Goal: Information Seeking & Learning: Learn about a topic

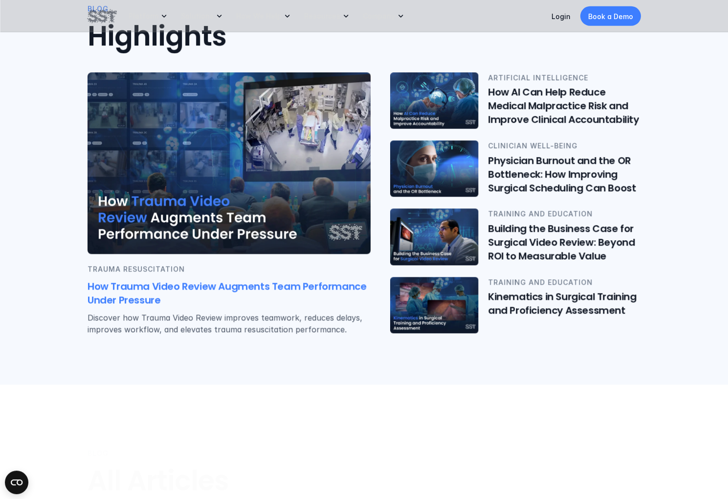
scroll to position [211, 0]
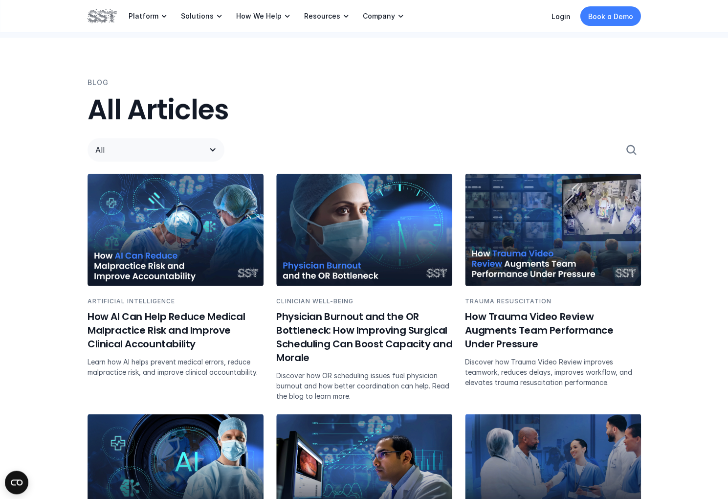
click at [205, 150] on div "All" at bounding box center [156, 149] width 137 height 23
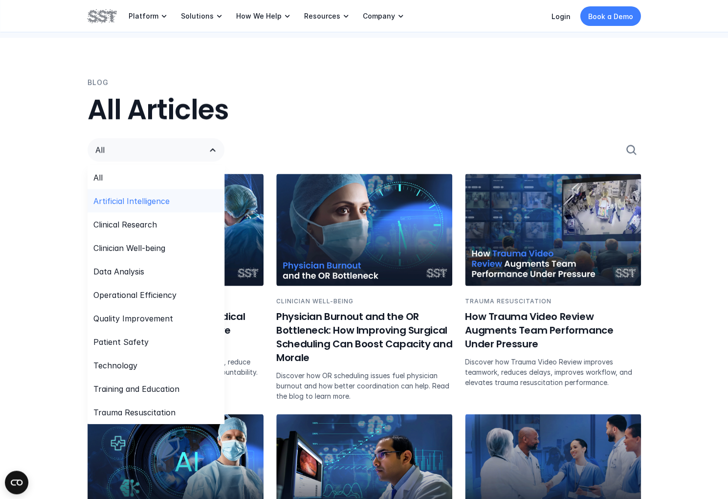
click at [160, 200] on p "Artificial Intelligence" at bounding box center [131, 201] width 76 height 12
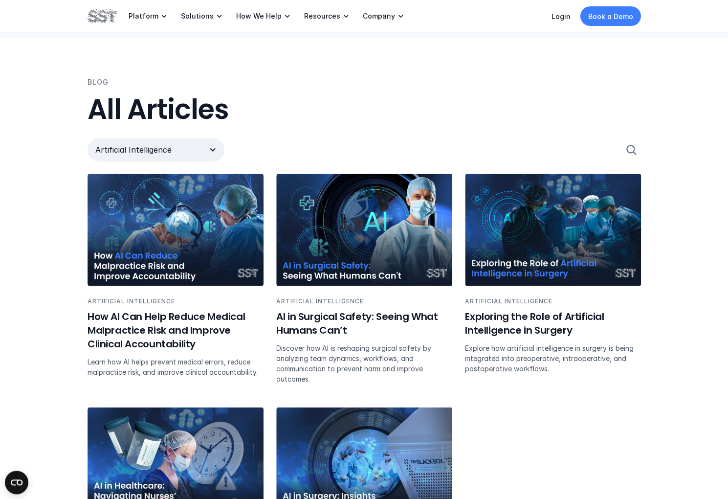
click at [211, 142] on div "Artificial Intelligence" at bounding box center [156, 149] width 137 height 23
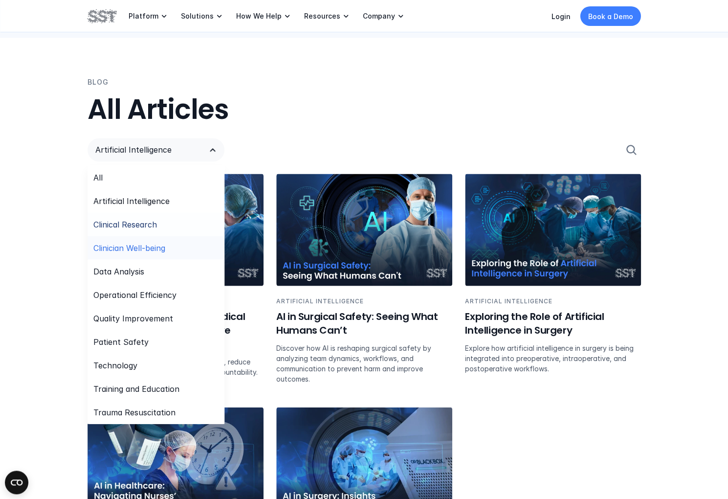
click at [174, 244] on div "Clinician Well-being" at bounding box center [156, 247] width 137 height 23
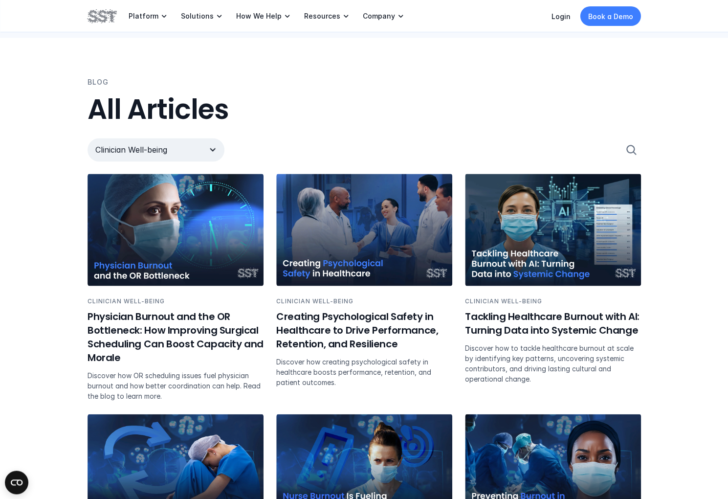
click at [219, 141] on div "Clinician Well-being" at bounding box center [156, 149] width 137 height 23
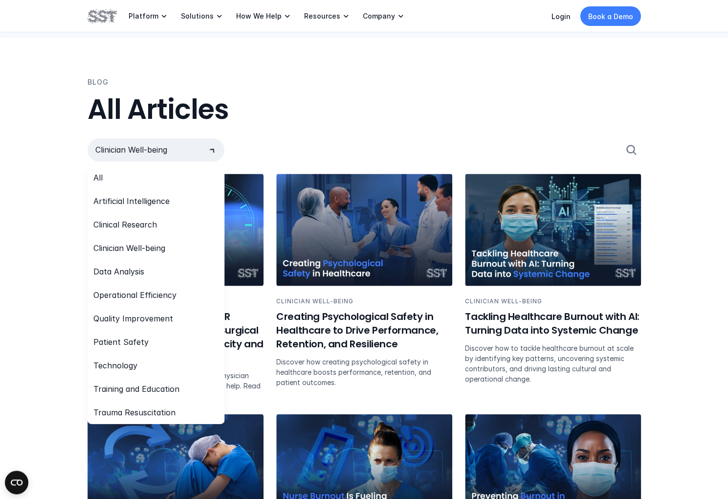
click at [210, 147] on icon at bounding box center [212, 149] width 17 height 17
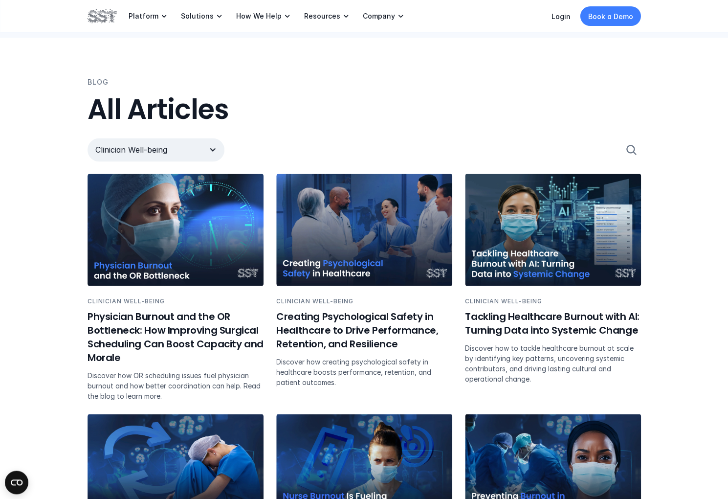
click at [209, 147] on icon at bounding box center [212, 150] width 12 height 12
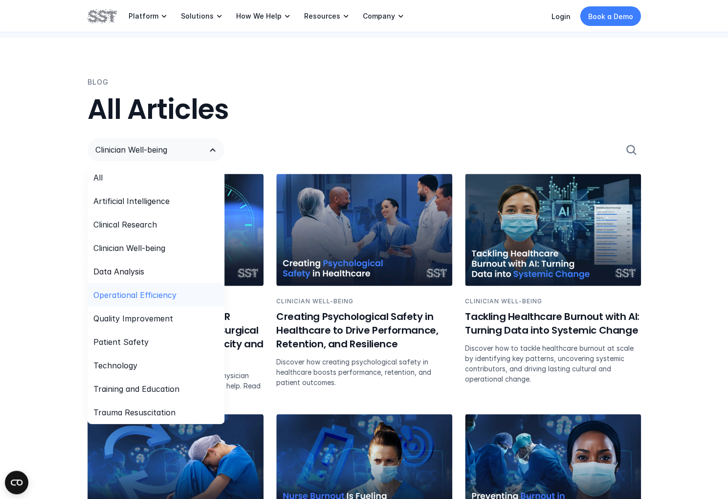
click at [164, 302] on div "Operational Efficiency" at bounding box center [156, 294] width 137 height 23
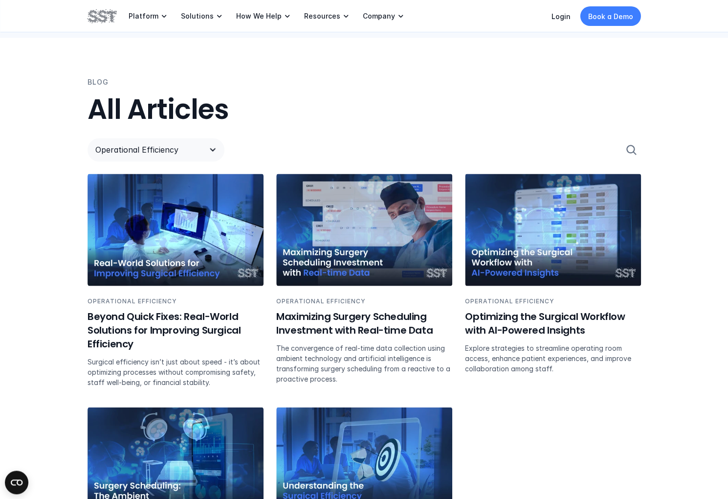
click at [133, 134] on div "Operational Efficiency" at bounding box center [365, 149] width 554 height 47
click at [133, 146] on p "Operational Efficiency" at bounding box center [146, 150] width 102 height 12
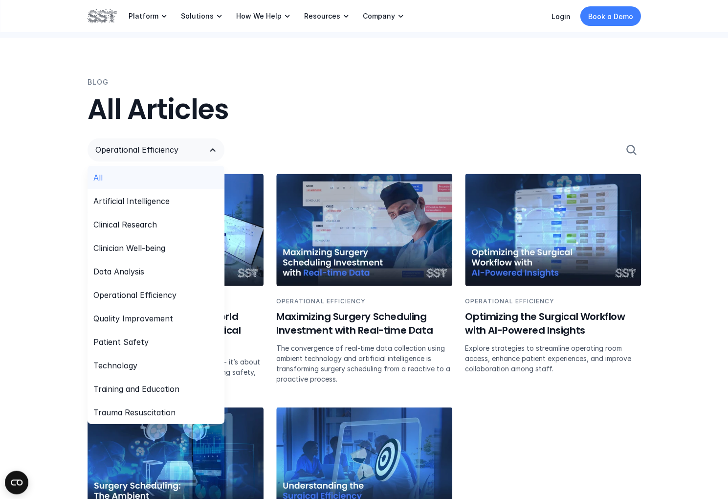
click at [128, 176] on div "All" at bounding box center [156, 176] width 137 height 23
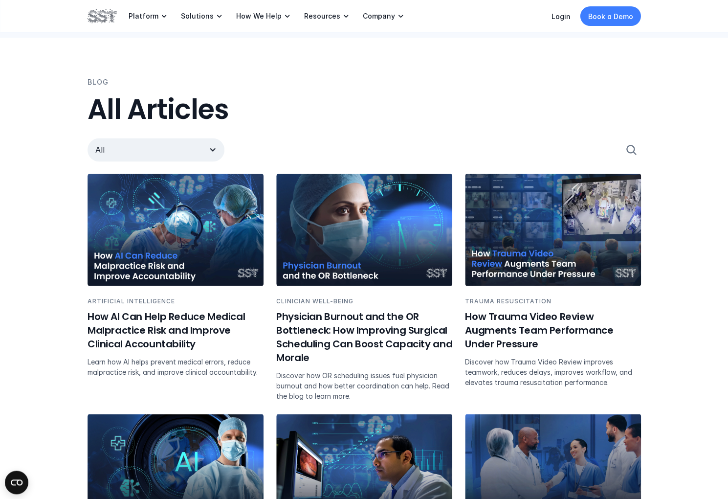
click at [149, 153] on p "All" at bounding box center [146, 150] width 102 height 12
click at [174, 155] on p "All" at bounding box center [146, 150] width 102 height 12
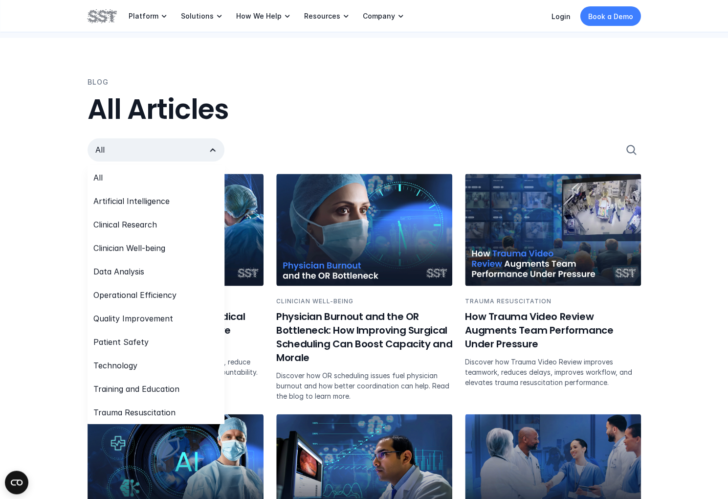
click at [217, 151] on icon at bounding box center [212, 150] width 12 height 12
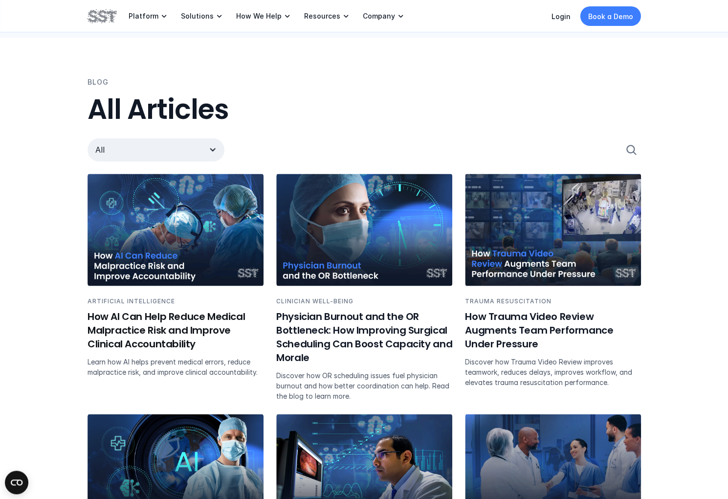
click at [195, 152] on p "All" at bounding box center [146, 150] width 102 height 12
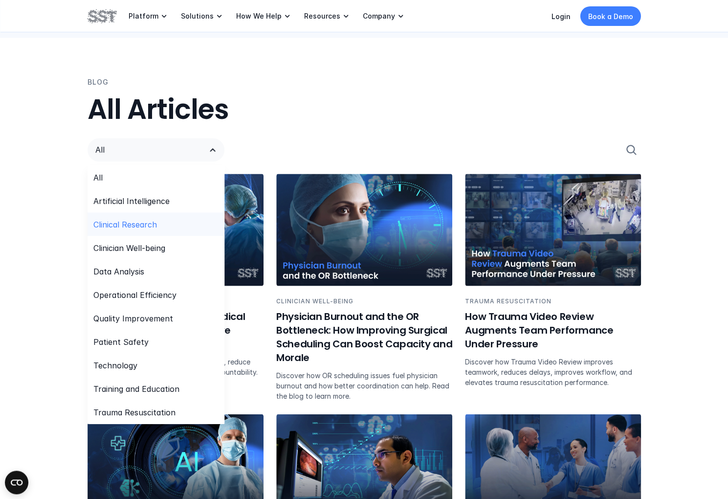
click at [165, 223] on div "Clinical Research" at bounding box center [156, 223] width 137 height 23
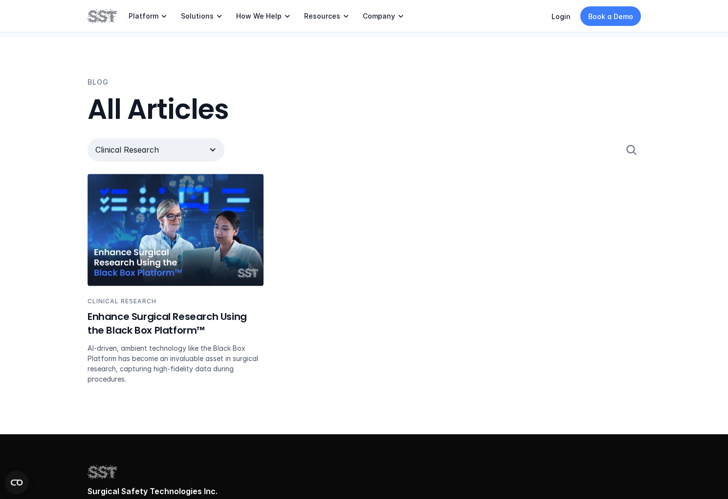
click at [212, 150] on use at bounding box center [212, 149] width 5 height 3
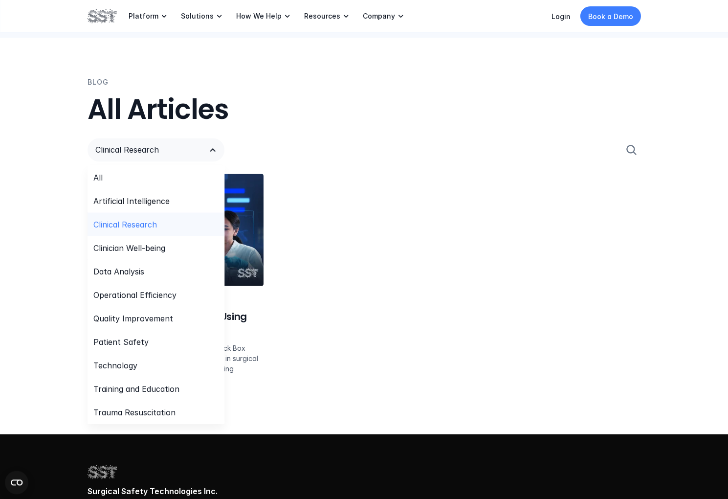
click at [147, 224] on p "Clinical Research" at bounding box center [125, 224] width 64 height 12
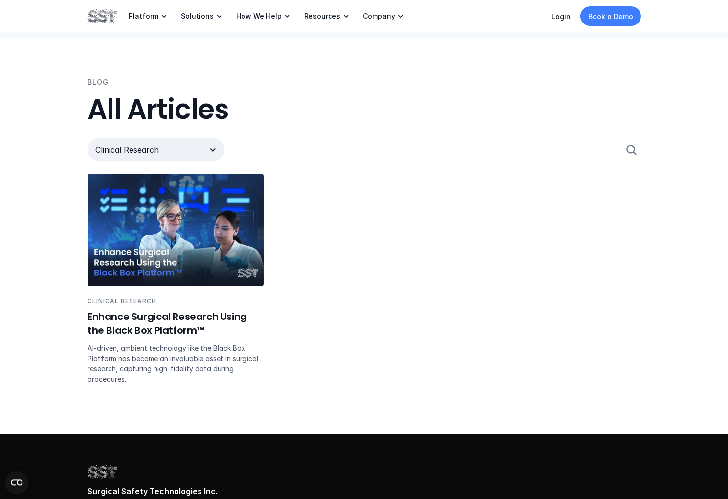
click at [203, 147] on div "Clinical Research" at bounding box center [156, 149] width 137 height 23
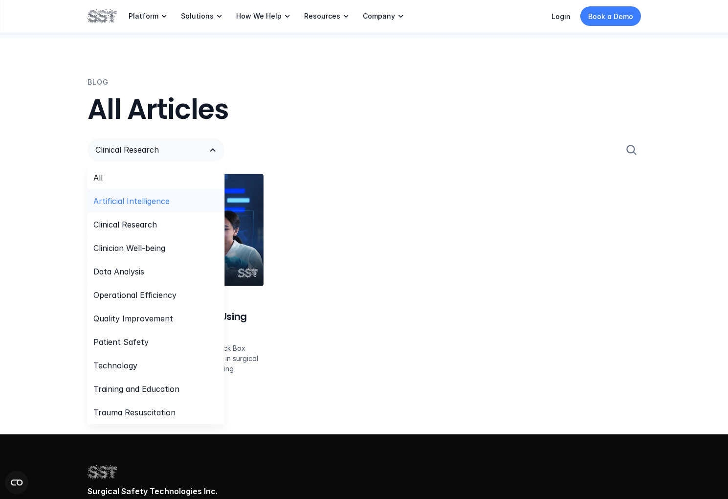
click at [171, 201] on div "Artificial Intelligence" at bounding box center [156, 200] width 137 height 23
